Goal: Task Accomplishment & Management: Manage account settings

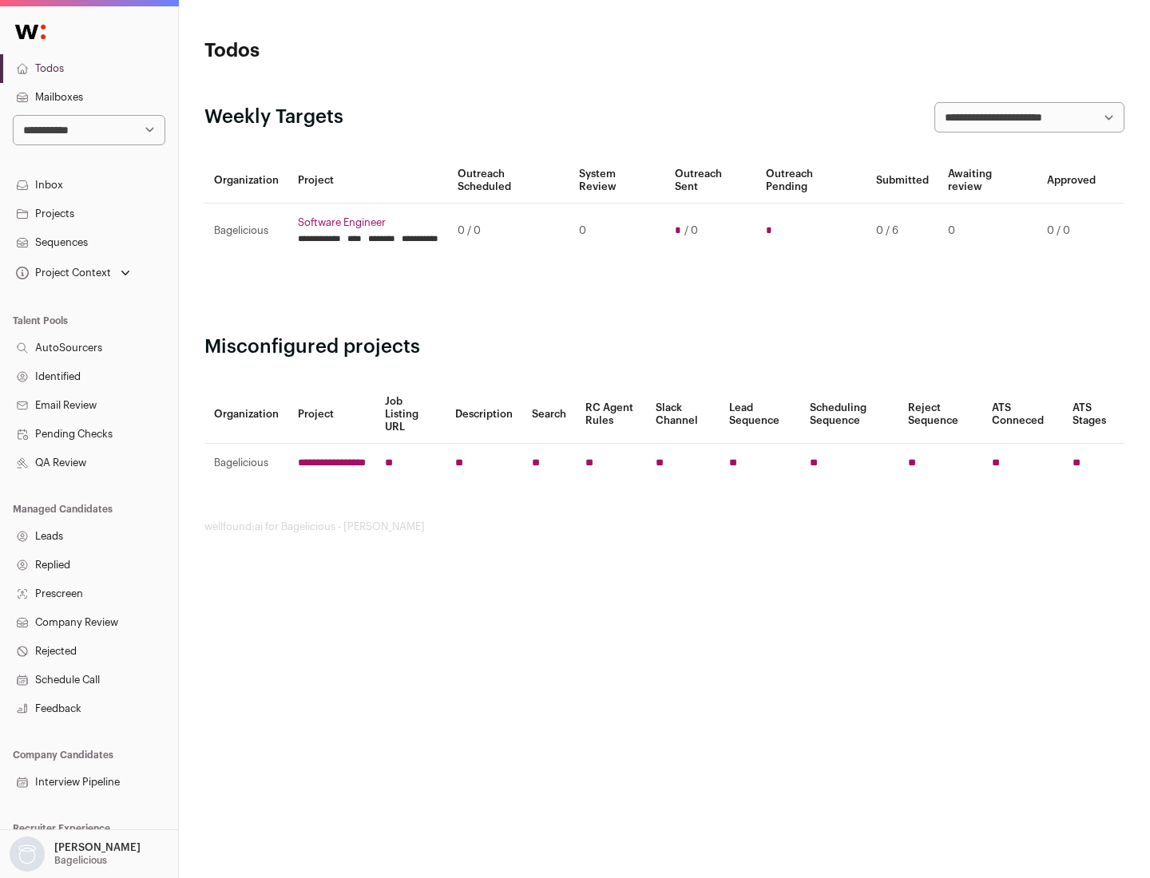
click at [89, 213] on link "Projects" at bounding box center [89, 214] width 178 height 29
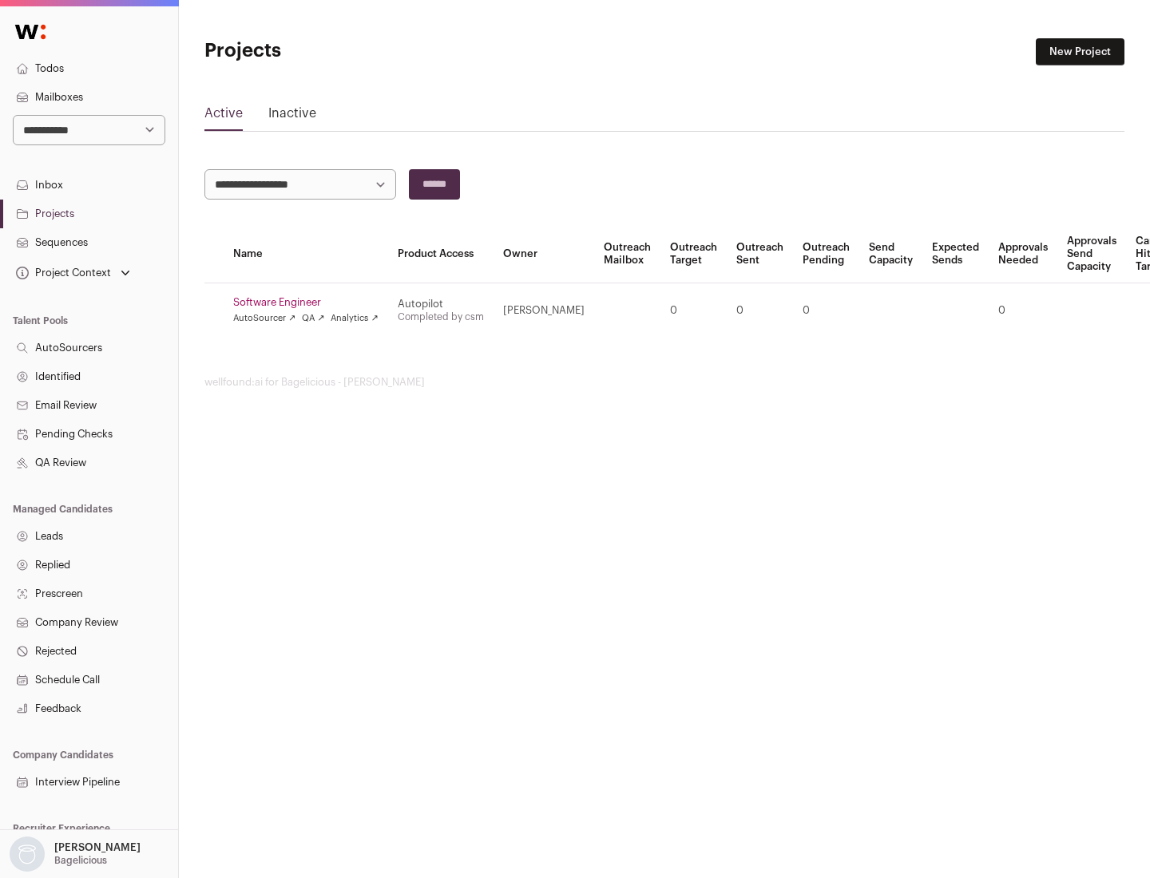
click at [311, 303] on link "Software Engineer" at bounding box center [305, 302] width 145 height 13
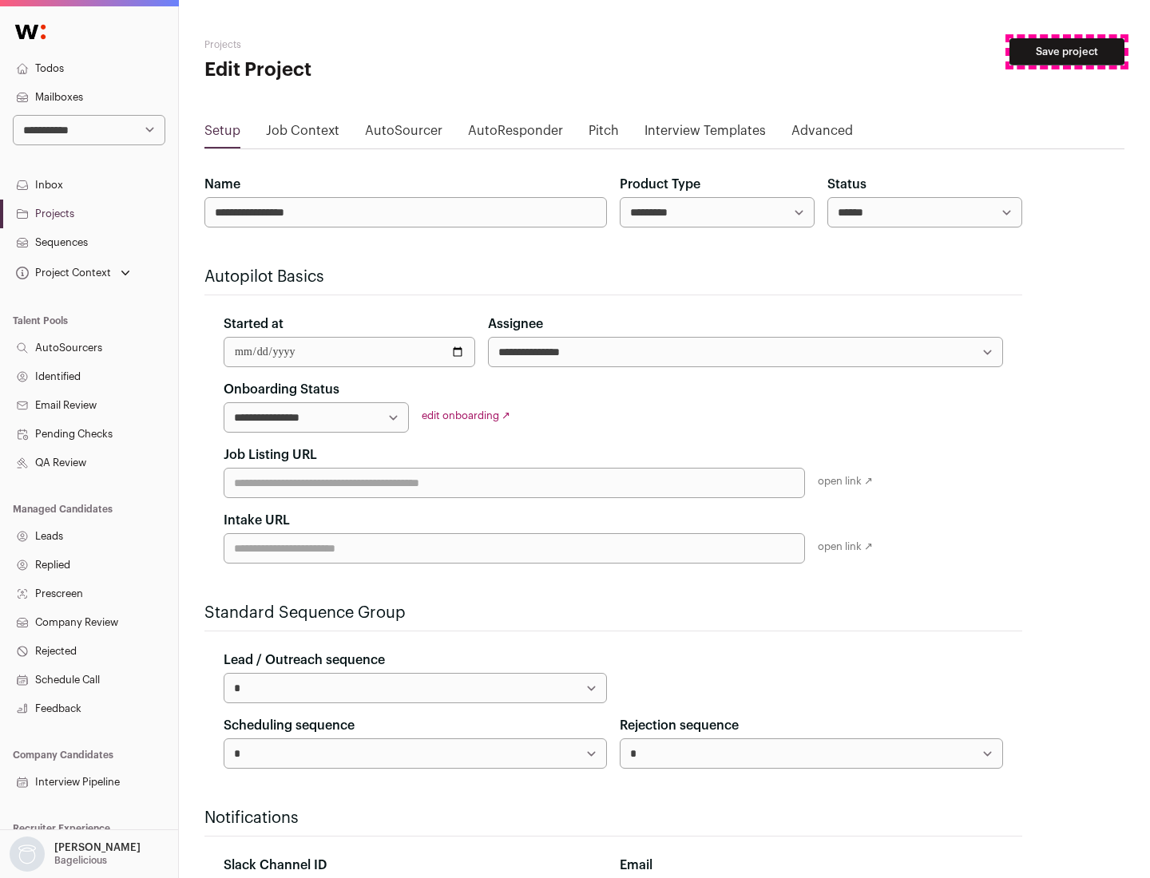
click at [1067, 52] on button "Save project" at bounding box center [1066, 51] width 115 height 27
